Goal: Check status: Check status

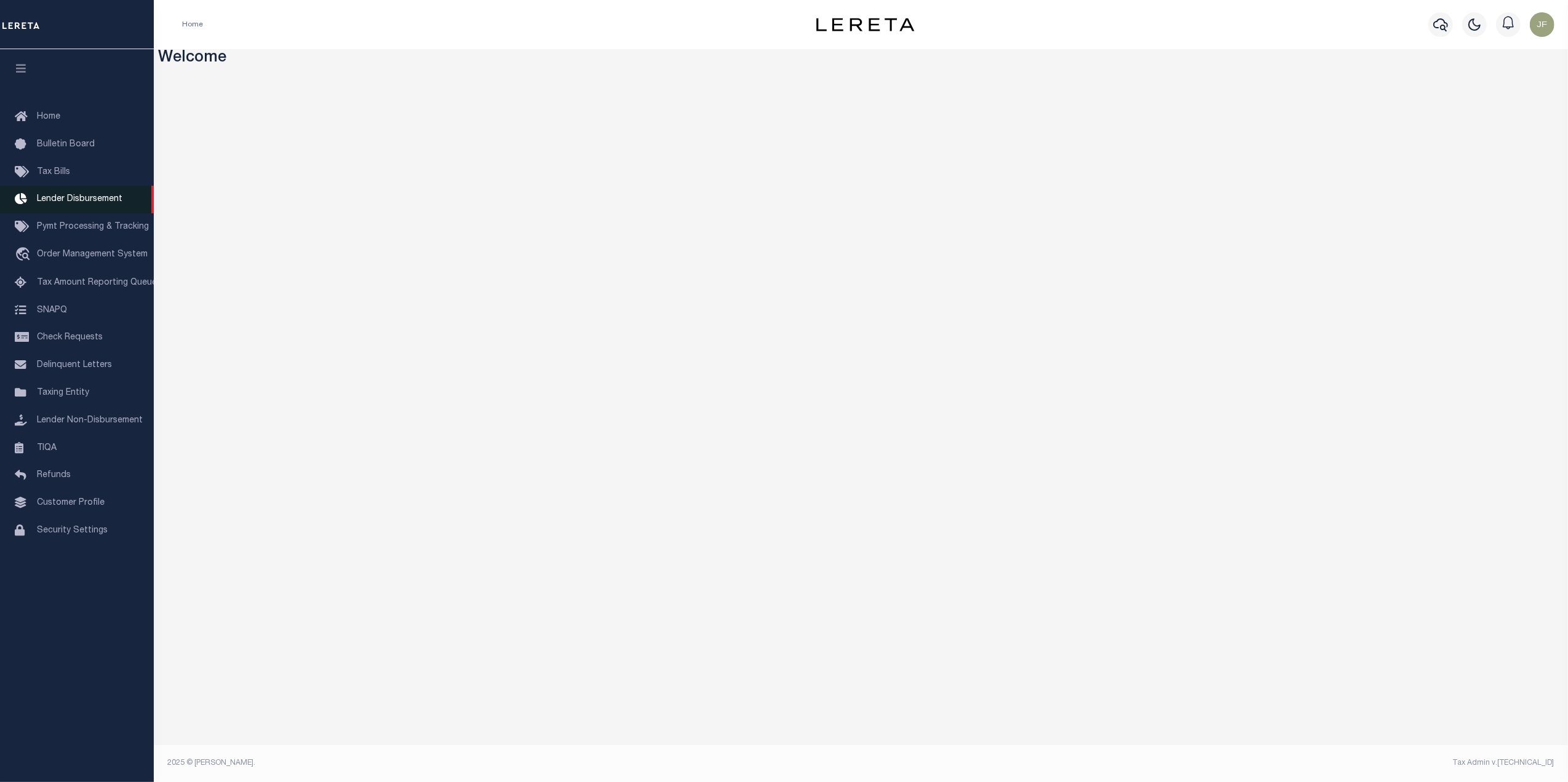
click at [59, 198] on span "Lender Disbursement" at bounding box center [79, 199] width 85 height 8
click at [1445, 16] on button "button" at bounding box center [1441, 25] width 25 height 25
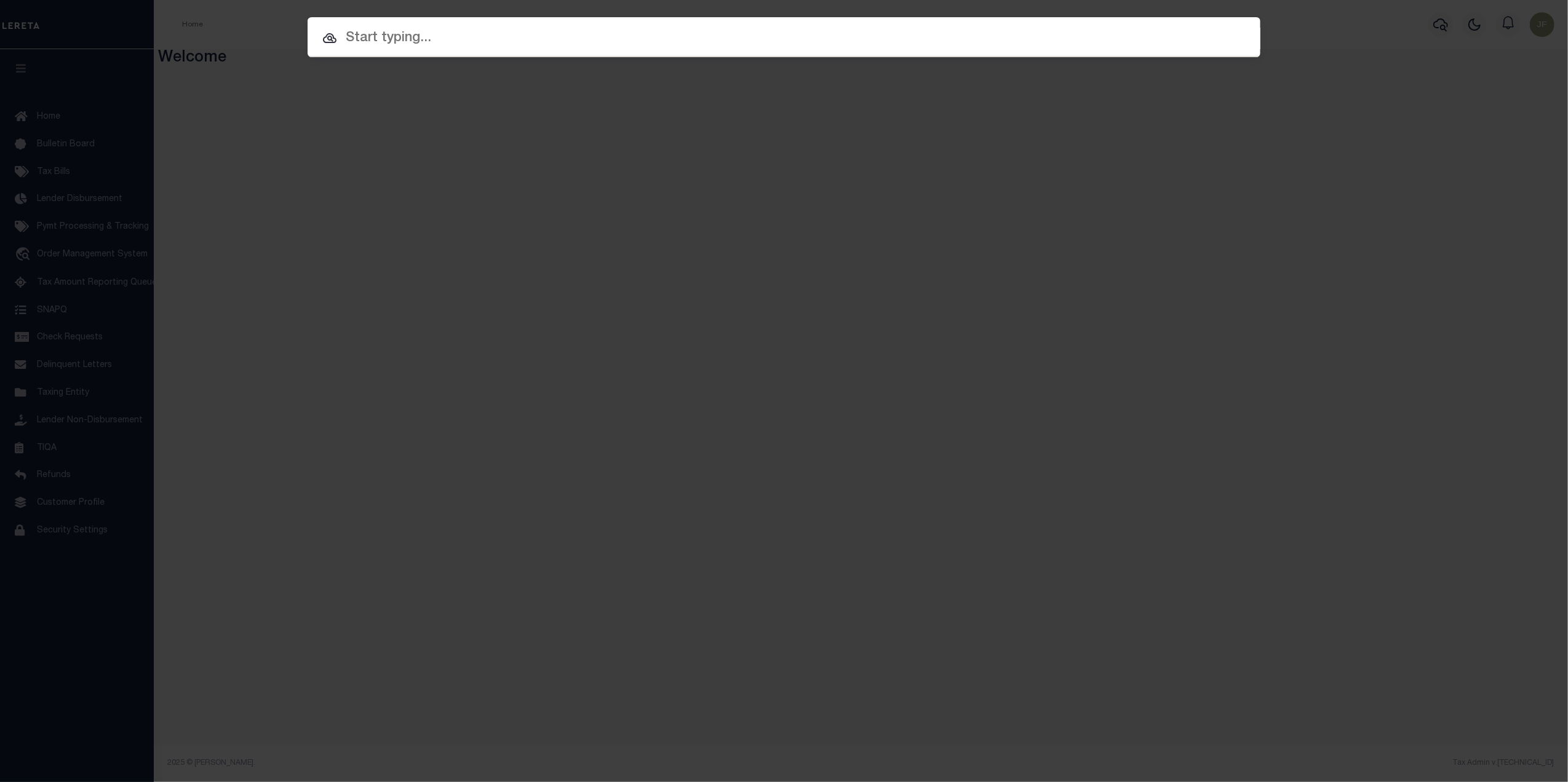
paste input "3372327"
type input "3372327"
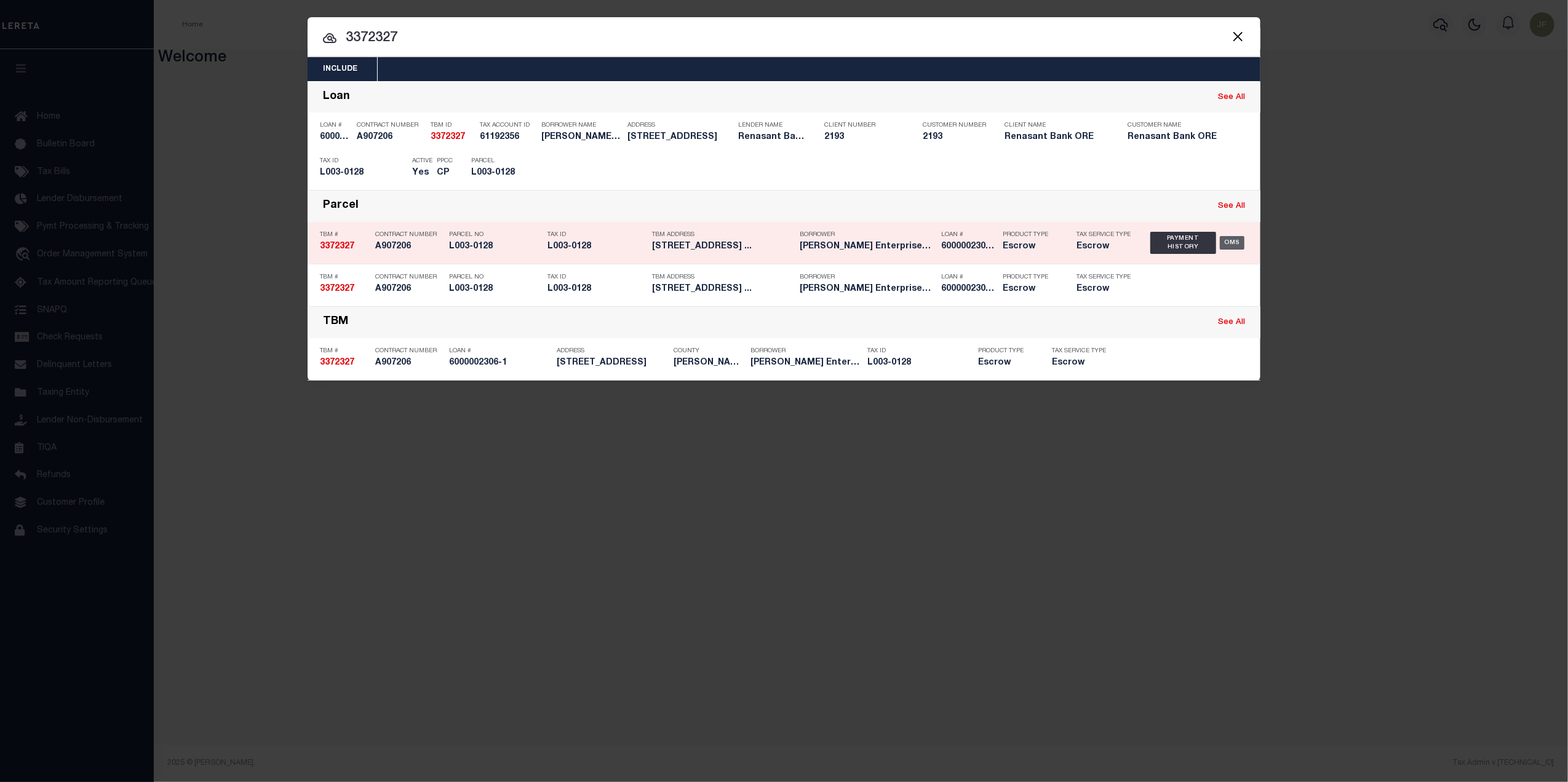
click at [1234, 240] on div "OMS" at bounding box center [1232, 243] width 25 height 14
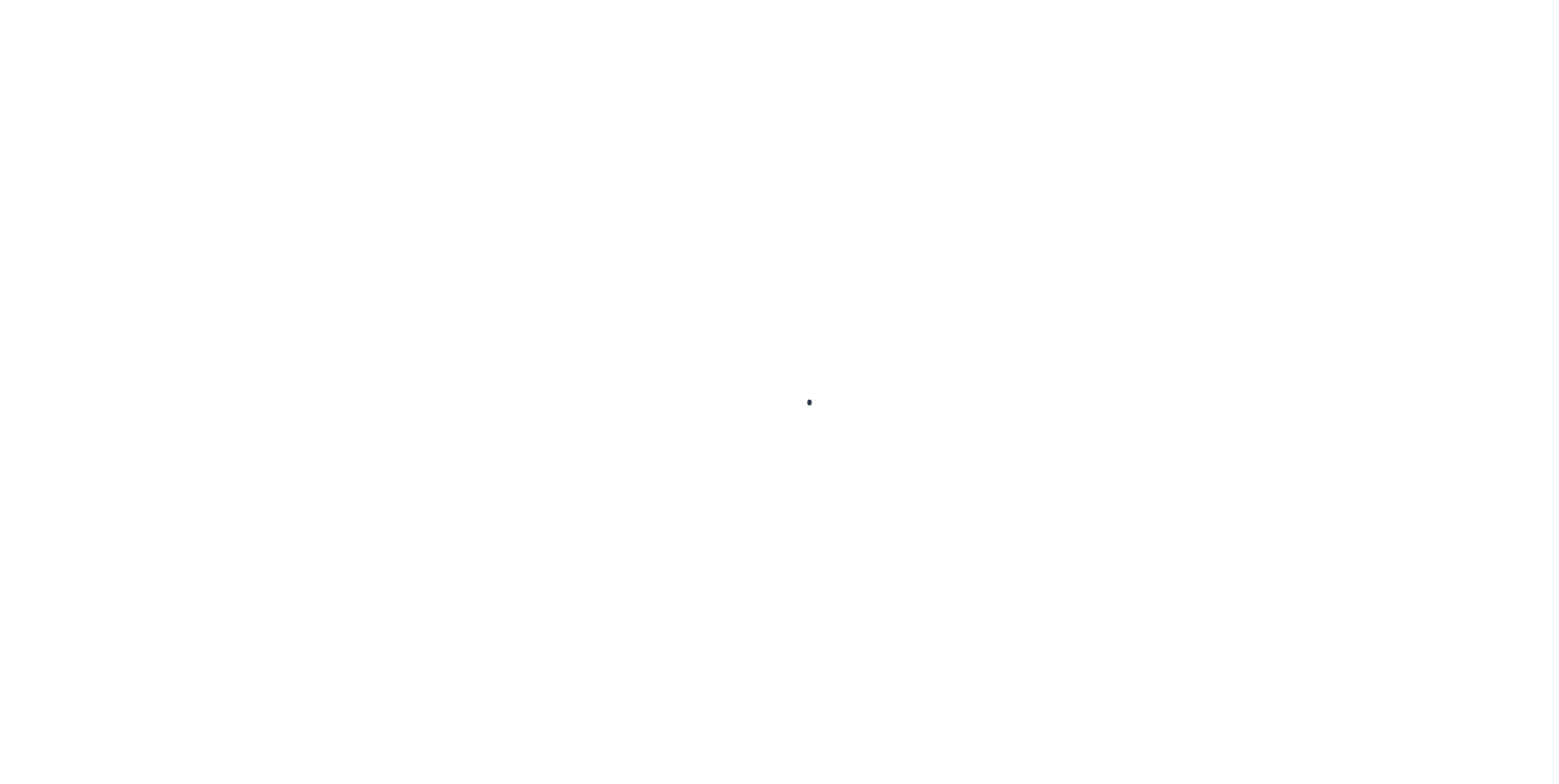
type input "6000002306-1"
type input "[PERSON_NAME] Enterprises, LLp"
select select
select select "800"
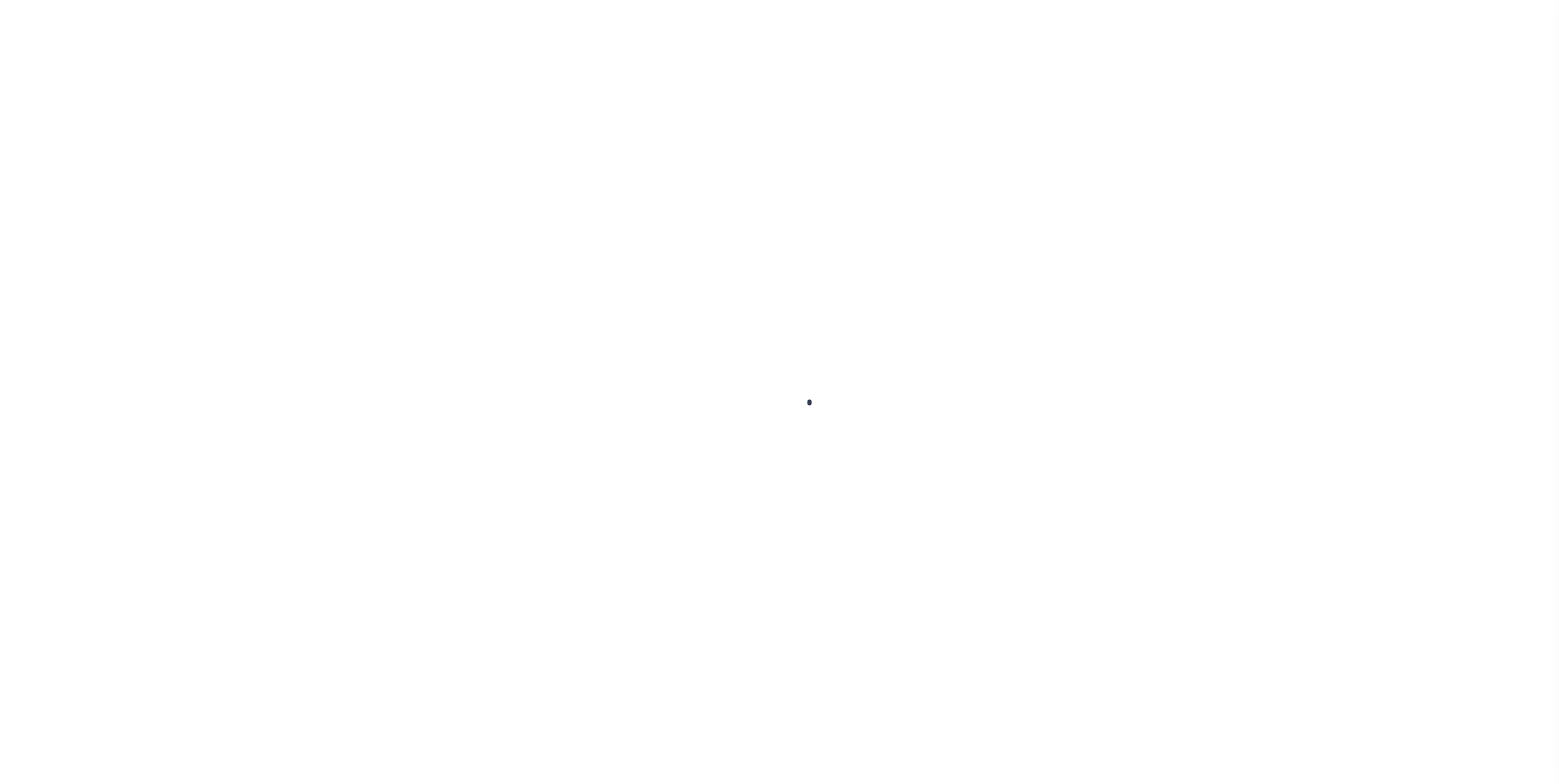
select select "Escrow"
select select "4958"
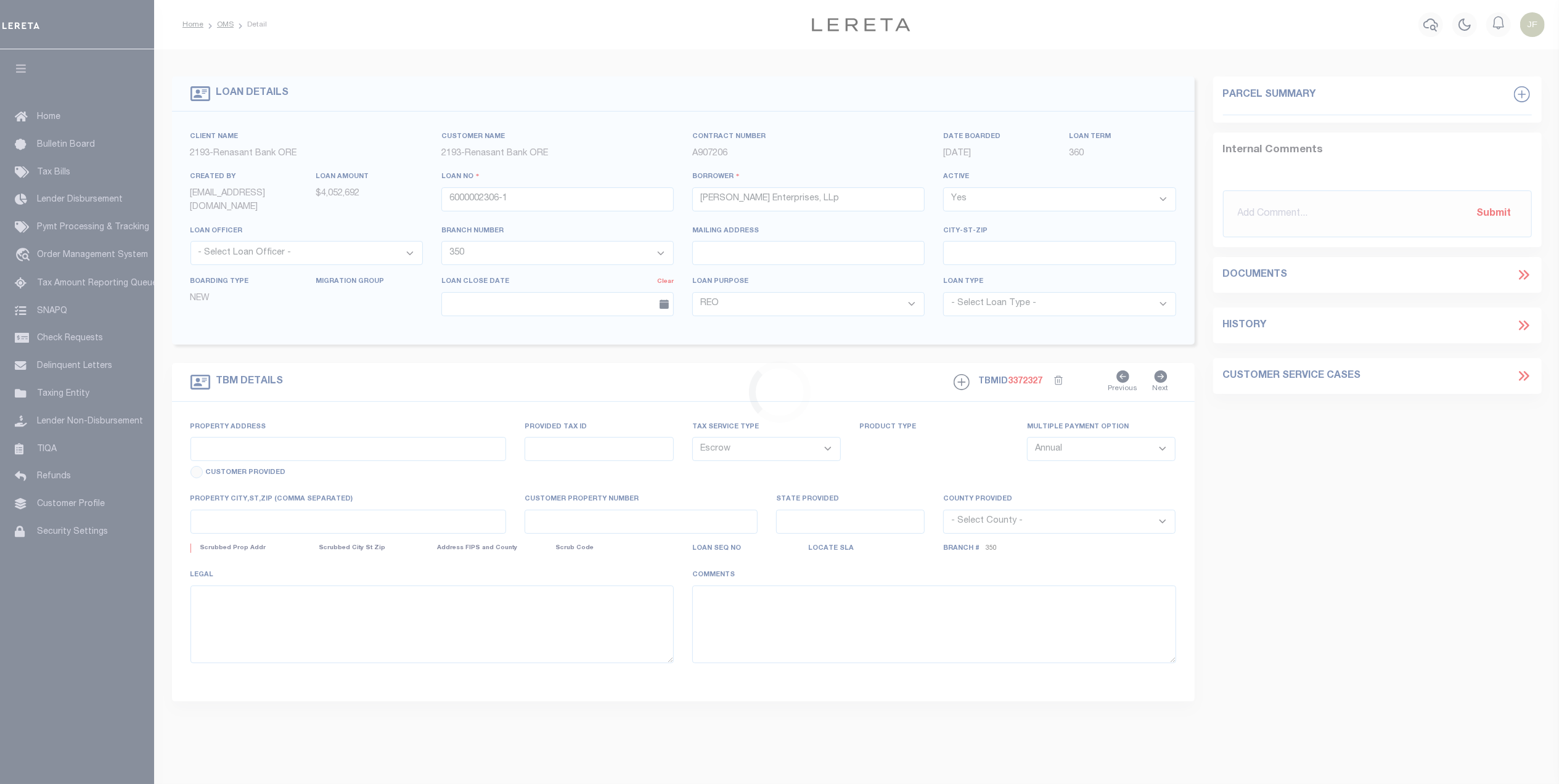
type input "[STREET_ADDRESS]"
type input "L003-0128"
select select
type input "Macon GA 31210"
type input "GA"
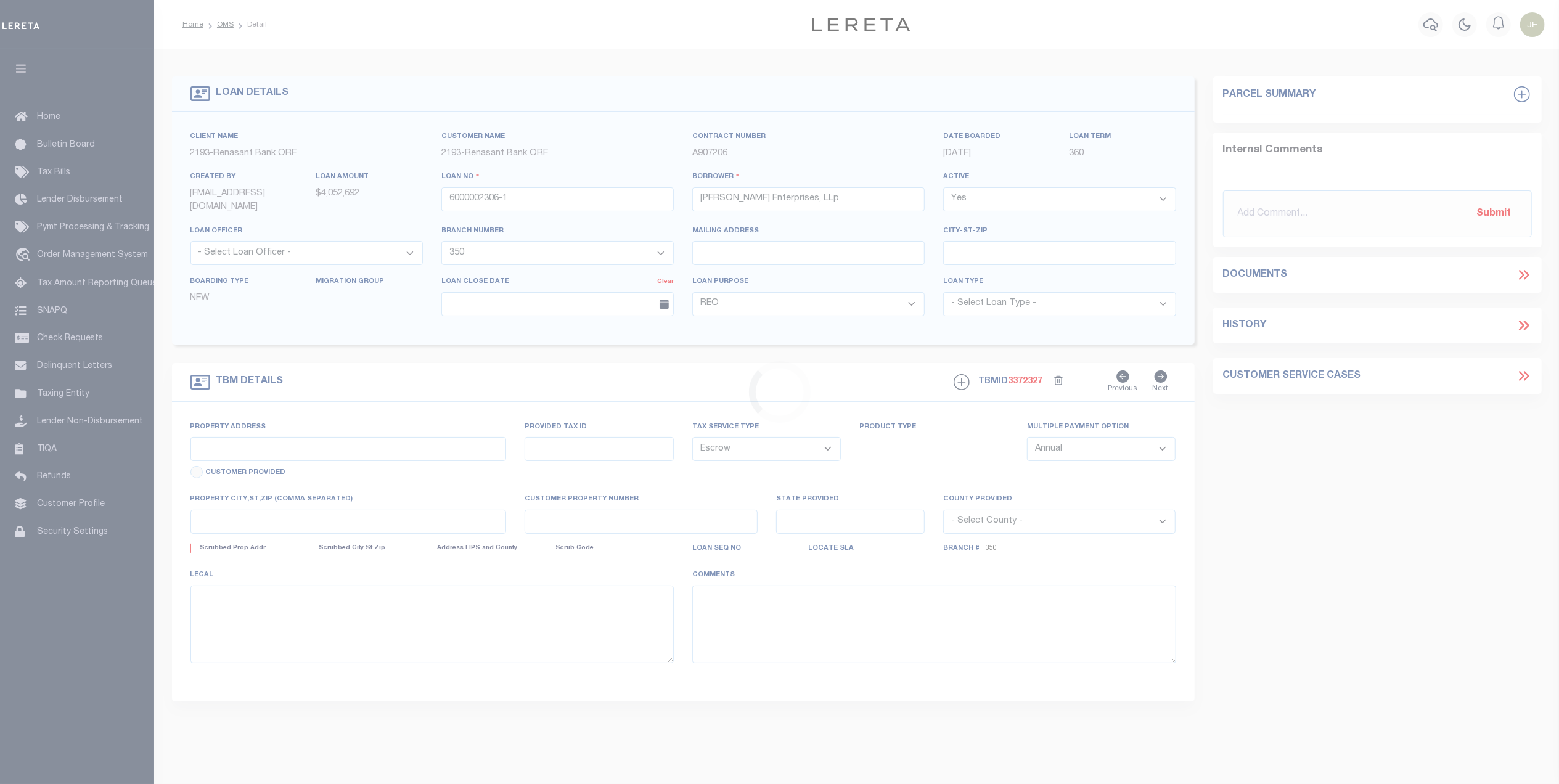
select select "[PERSON_NAME]"
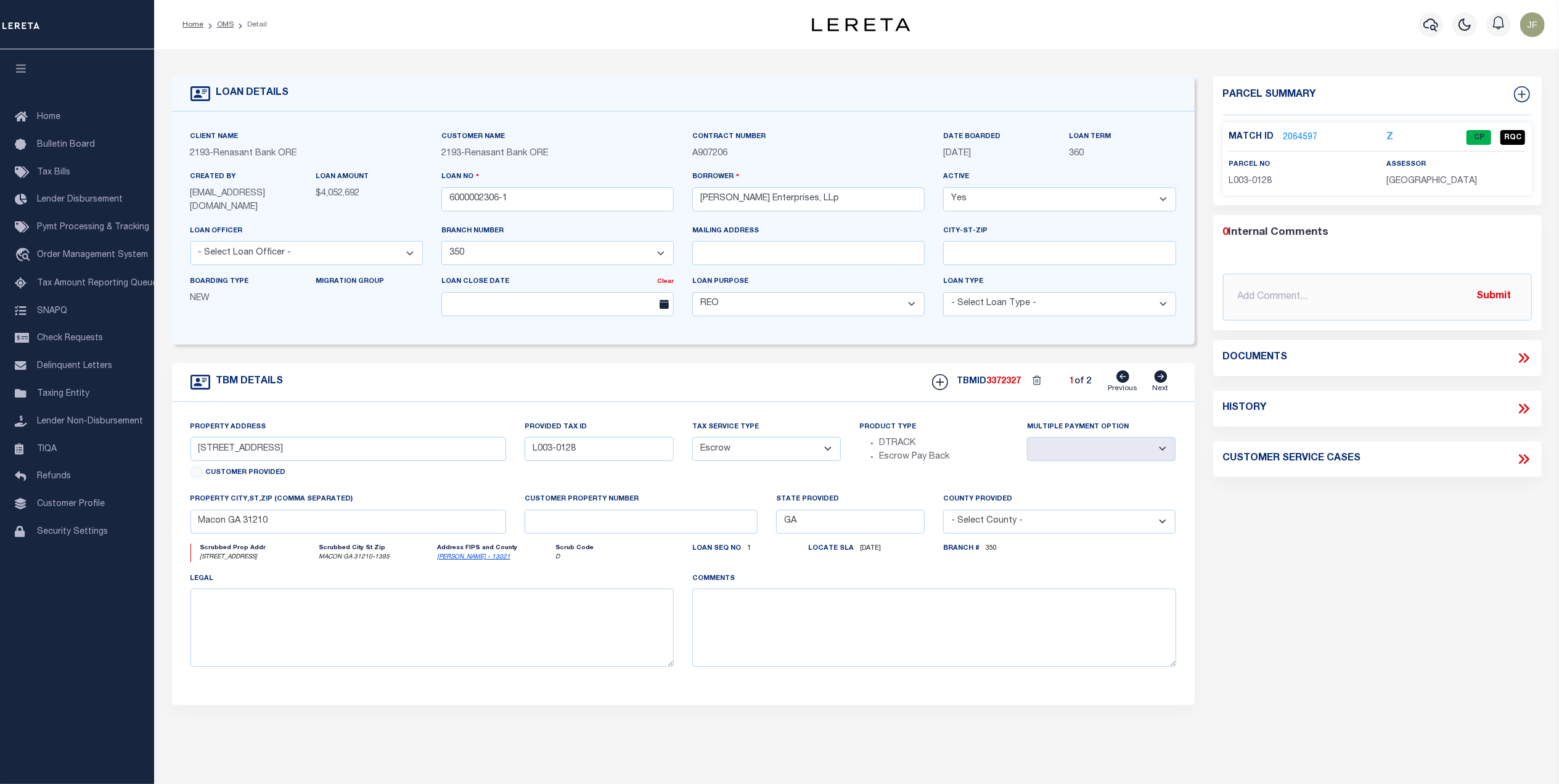
click at [1298, 136] on link "2064597" at bounding box center [1300, 138] width 34 height 13
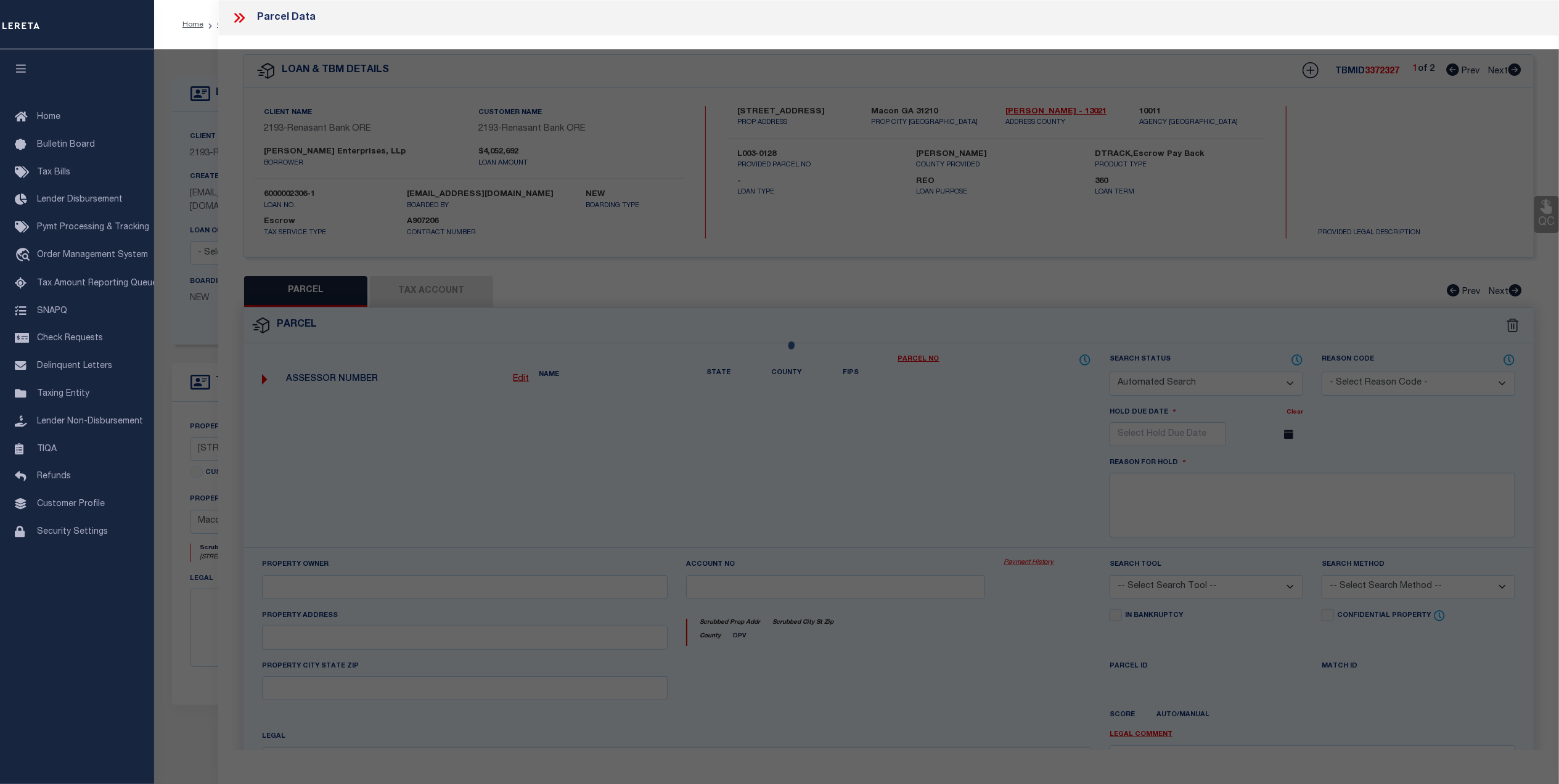
checkbox input "false"
select select "CP"
type input "RENASANT BANK"
select select "AGW"
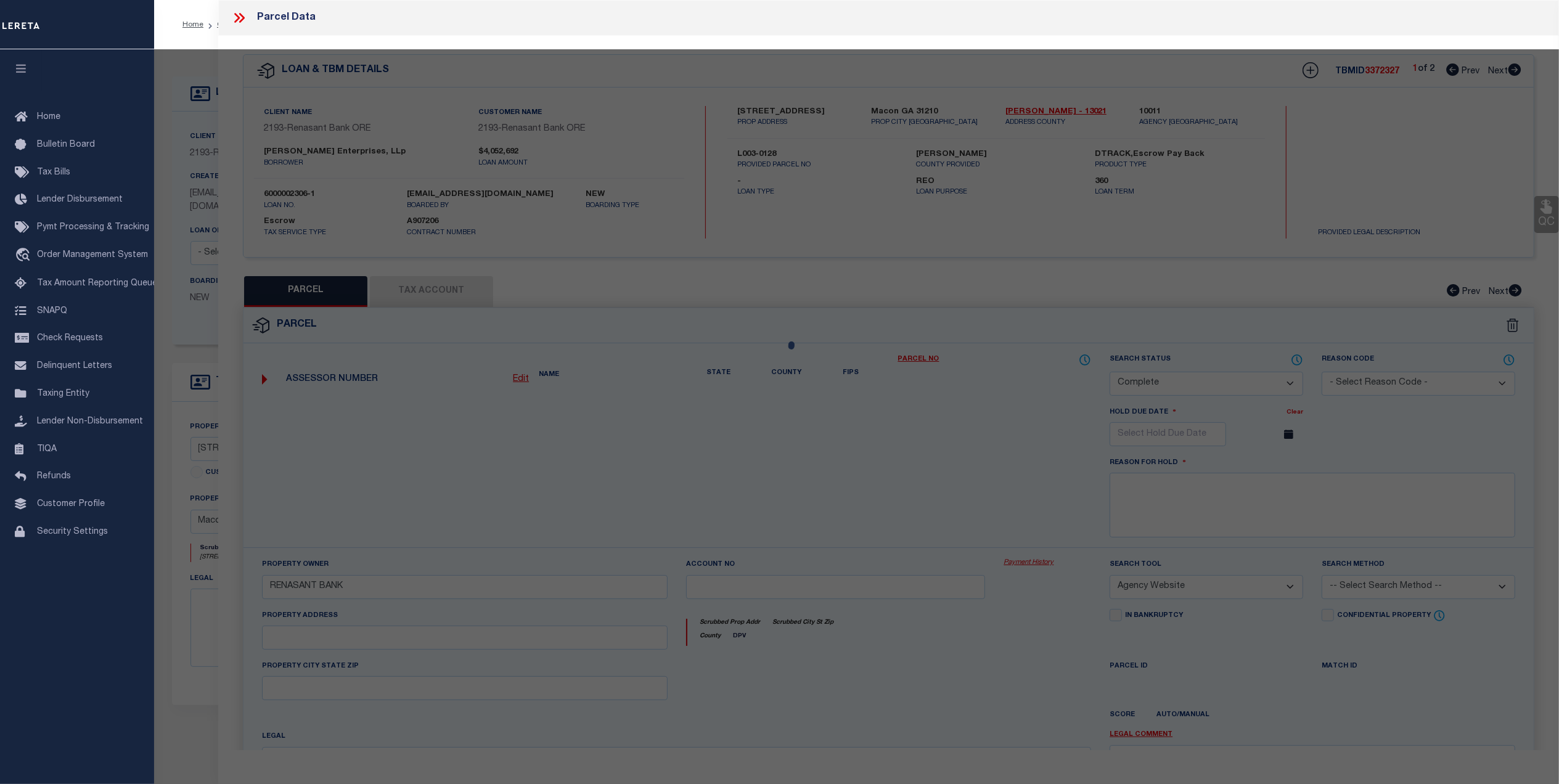
select select
type input "4660 RIVERSIDE PARK BLVD"
type input "MACON GA 31210"
type textarea "Acres 15.86 Neighborhood Neighborhood Spot, 1100, Acres (1124) Homestead Exempt…"
type textarea "Verified Amount in Web"
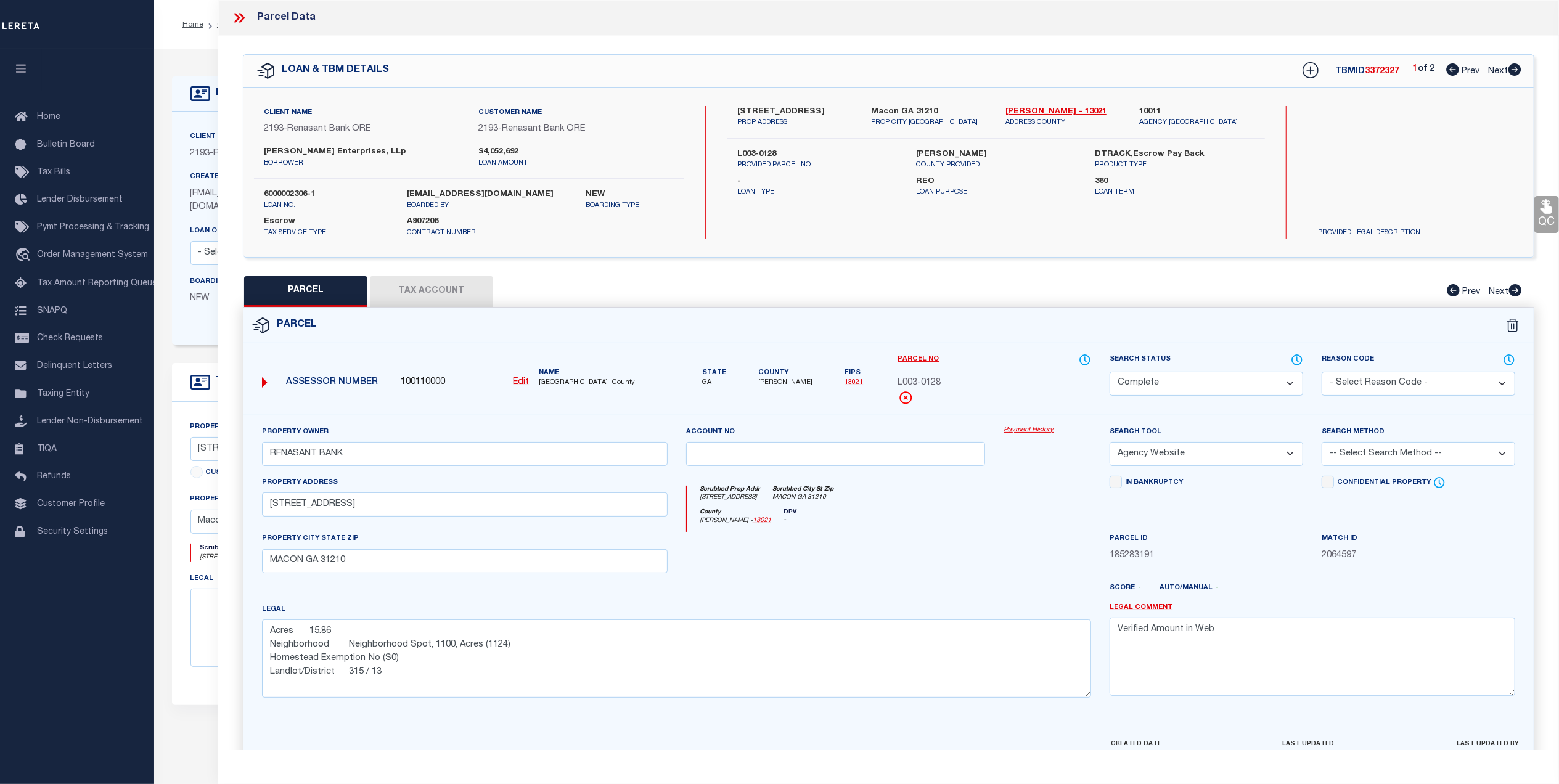
click at [1030, 433] on link "Payment History" at bounding box center [1047, 431] width 87 height 10
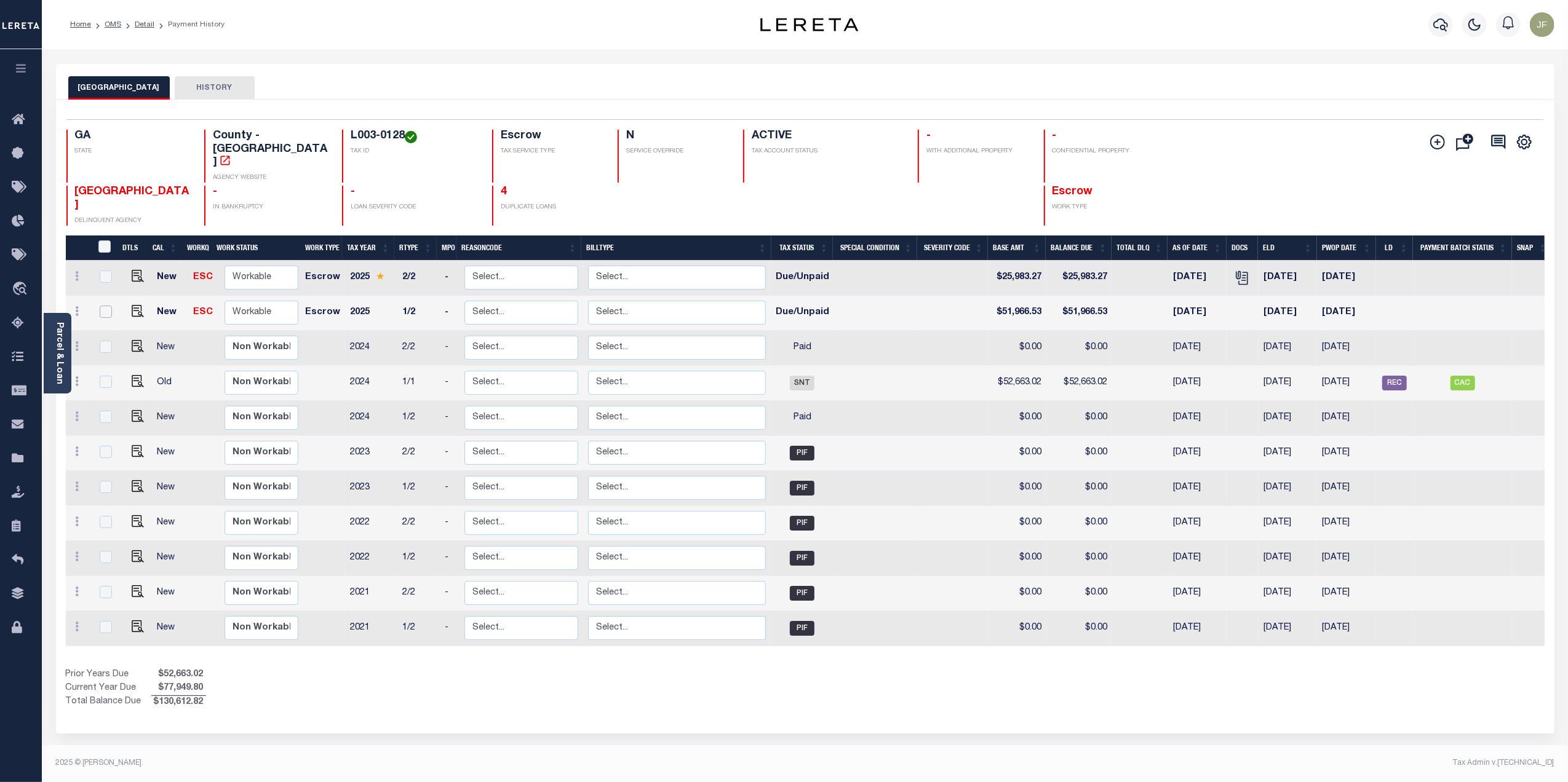
click at [106, 306] on input "checkbox" at bounding box center [105, 312] width 12 height 12
checkbox input "true"
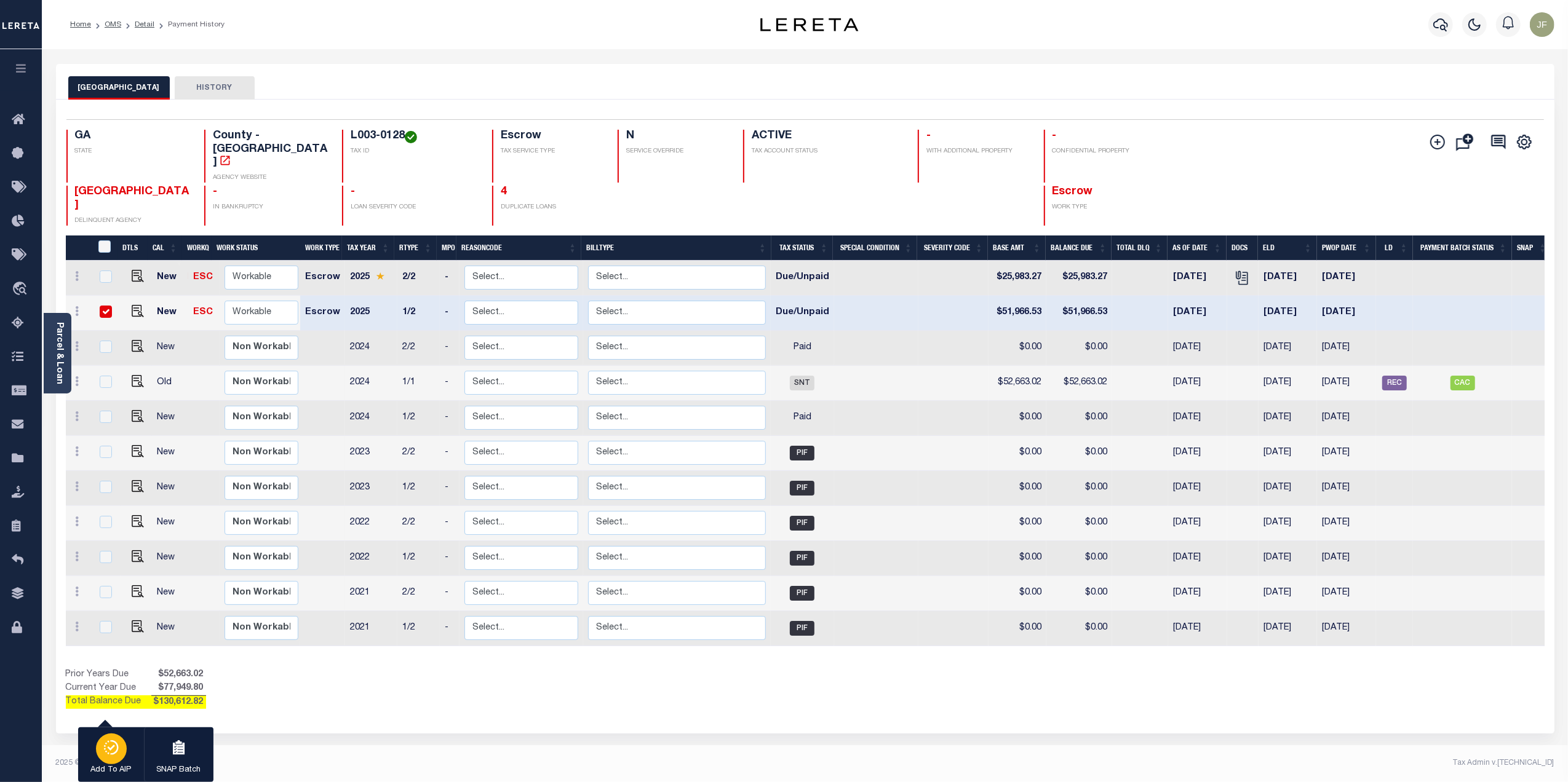
click at [102, 739] on div "button" at bounding box center [112, 749] width 31 height 31
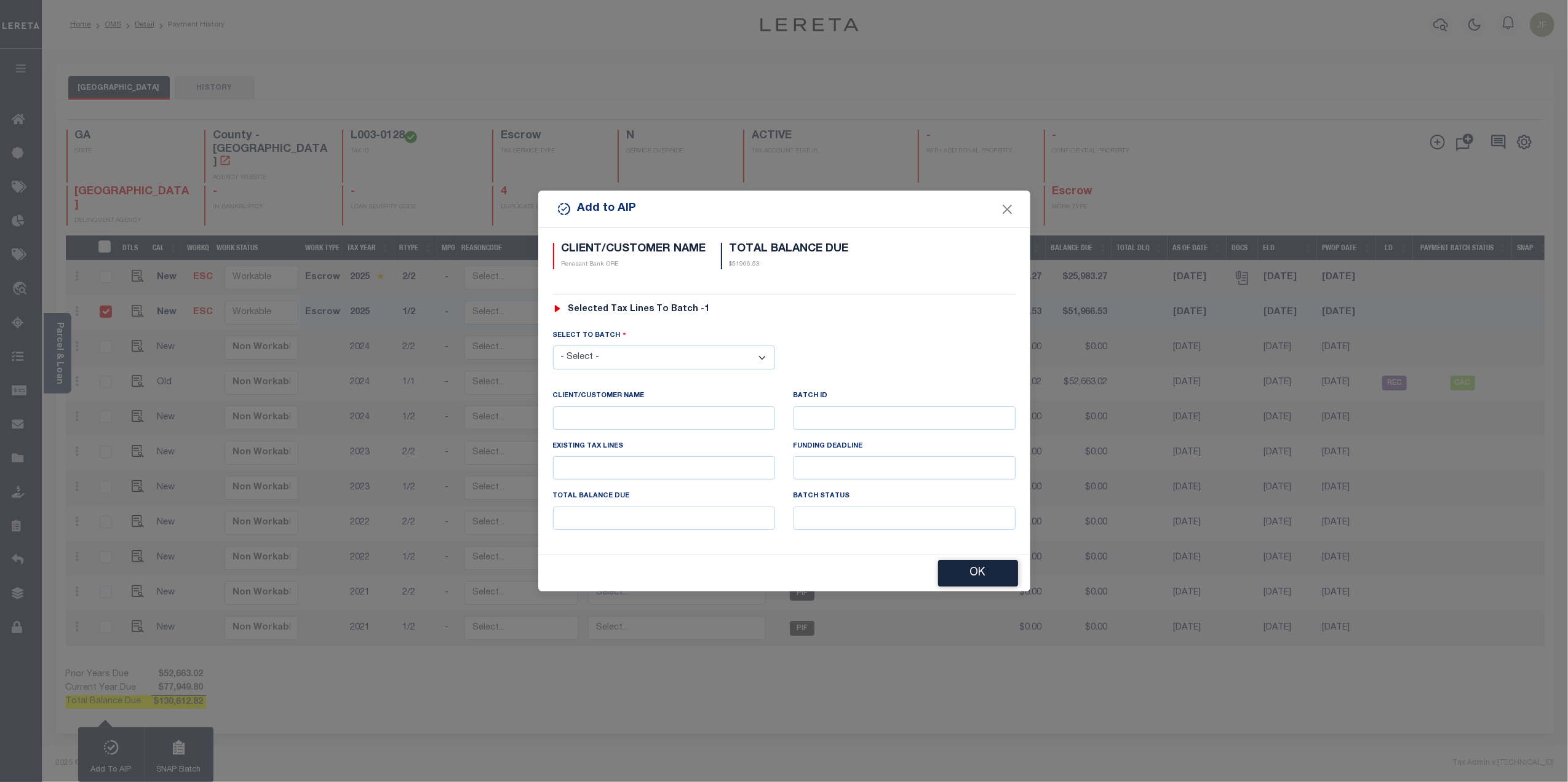
click at [604, 357] on select "- Select - 46497" at bounding box center [664, 357] width 222 height 24
click at [1010, 207] on button "Close" at bounding box center [1007, 209] width 16 height 16
